Goal: Ask a question

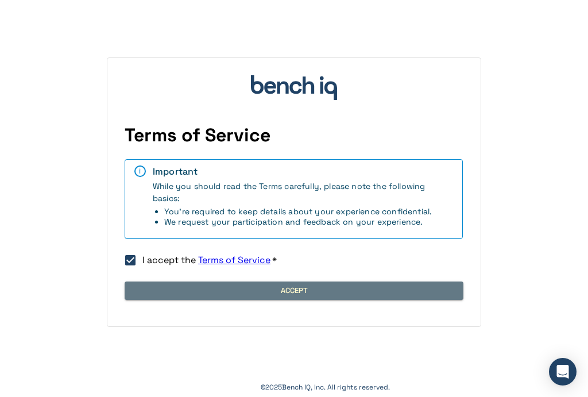
drag, startPoint x: 236, startPoint y: 285, endPoint x: 325, endPoint y: 270, distance: 89.7
click at [236, 285] on button "Accept" at bounding box center [294, 290] width 339 height 18
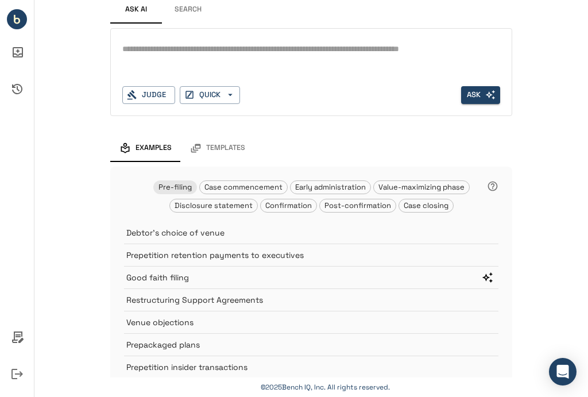
scroll to position [130, 0]
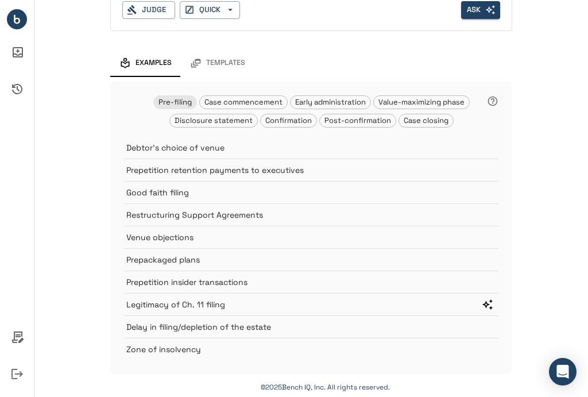
click at [233, 304] on p "Legitimacy of Ch. 11 filing" at bounding box center [298, 304] width 344 height 11
click at [485, 304] on icon "Ask question" at bounding box center [487, 304] width 11 height 11
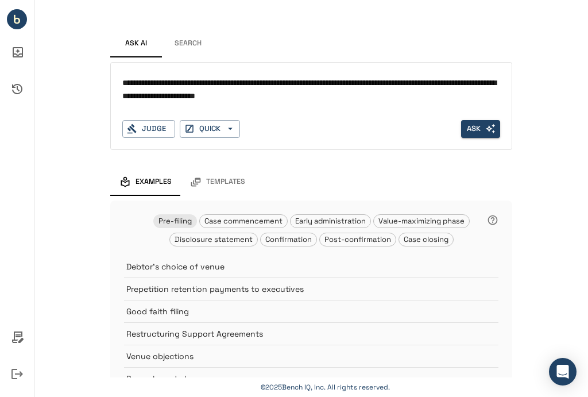
scroll to position [0, 0]
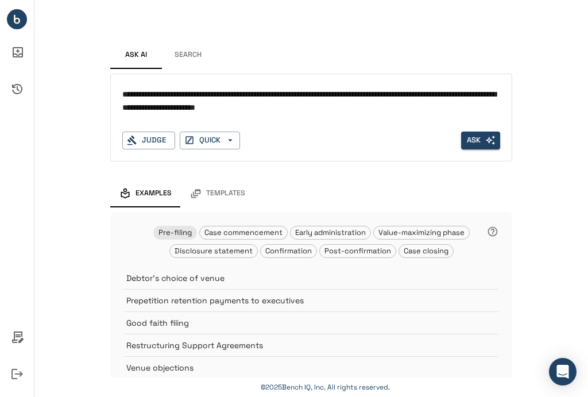
click at [151, 136] on div "Judge" at bounding box center [148, 141] width 53 height 18
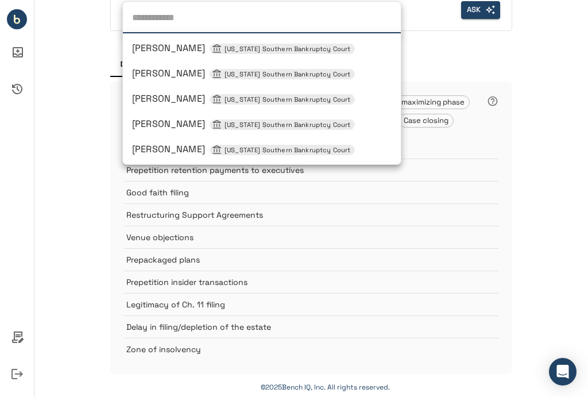
scroll to position [689, 0]
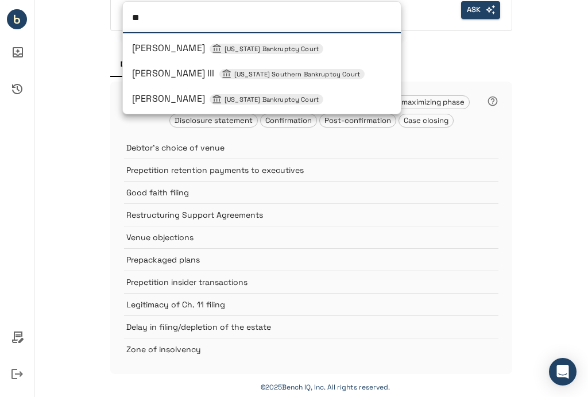
type input "*"
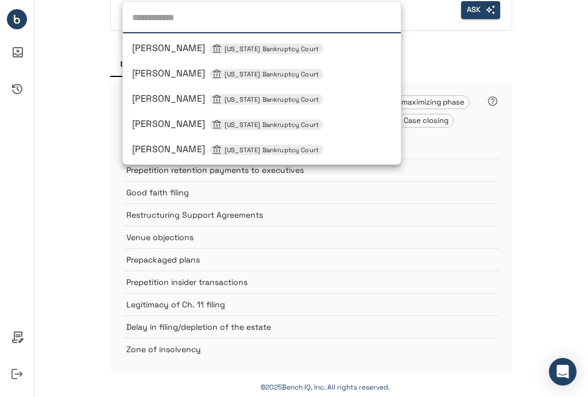
type input "*"
type input "**********"
type input "**"
type input "******"
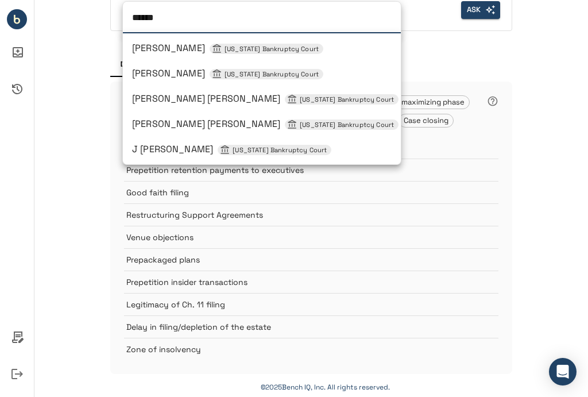
scroll to position [126, 0]
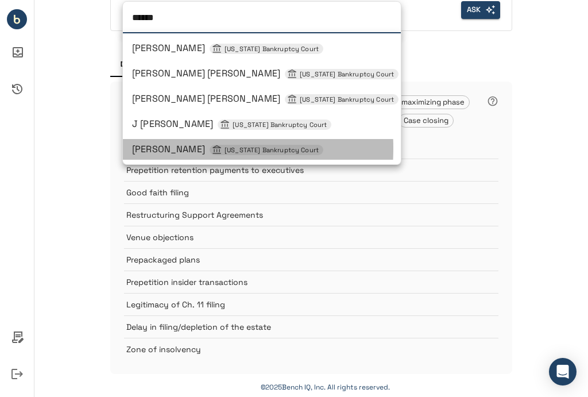
click at [145, 148] on span "Mary F Walrath Delaware Bankruptcy Court" at bounding box center [227, 149] width 191 height 12
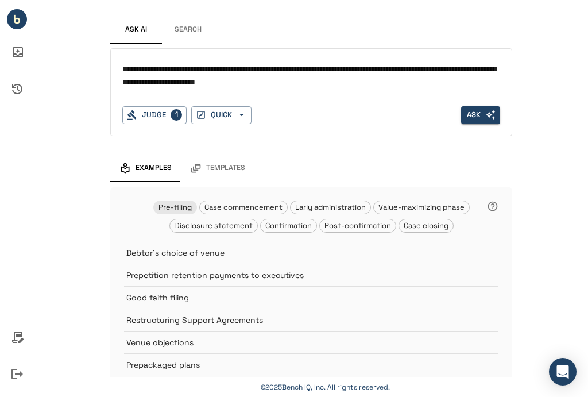
scroll to position [0, 0]
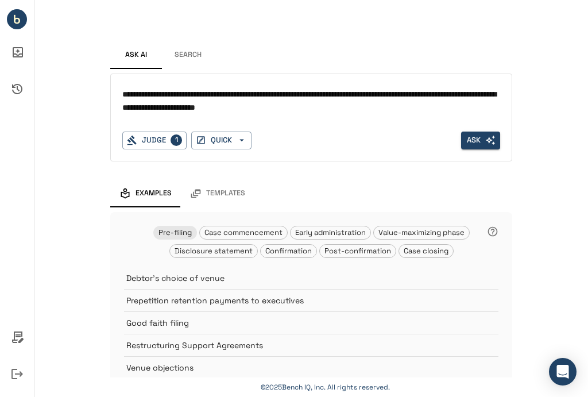
click at [241, 143] on icon "button" at bounding box center [242, 140] width 10 height 10
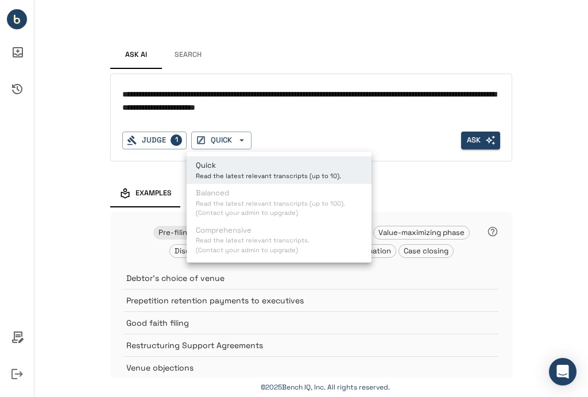
click at [481, 144] on div at bounding box center [294, 198] width 588 height 397
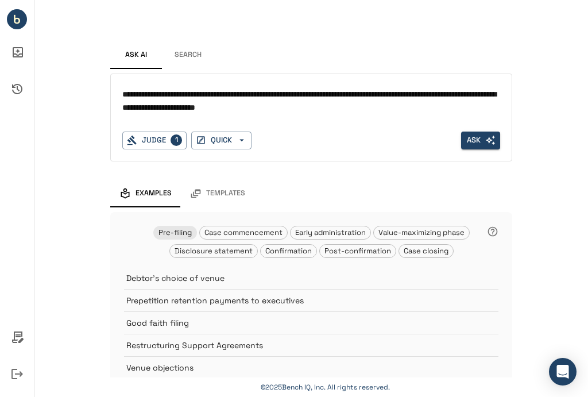
drag, startPoint x: 480, startPoint y: 140, endPoint x: 509, endPoint y: 135, distance: 29.1
click at [480, 140] on button "Ask" at bounding box center [480, 141] width 39 height 18
